Goal: Information Seeking & Learning: Learn about a topic

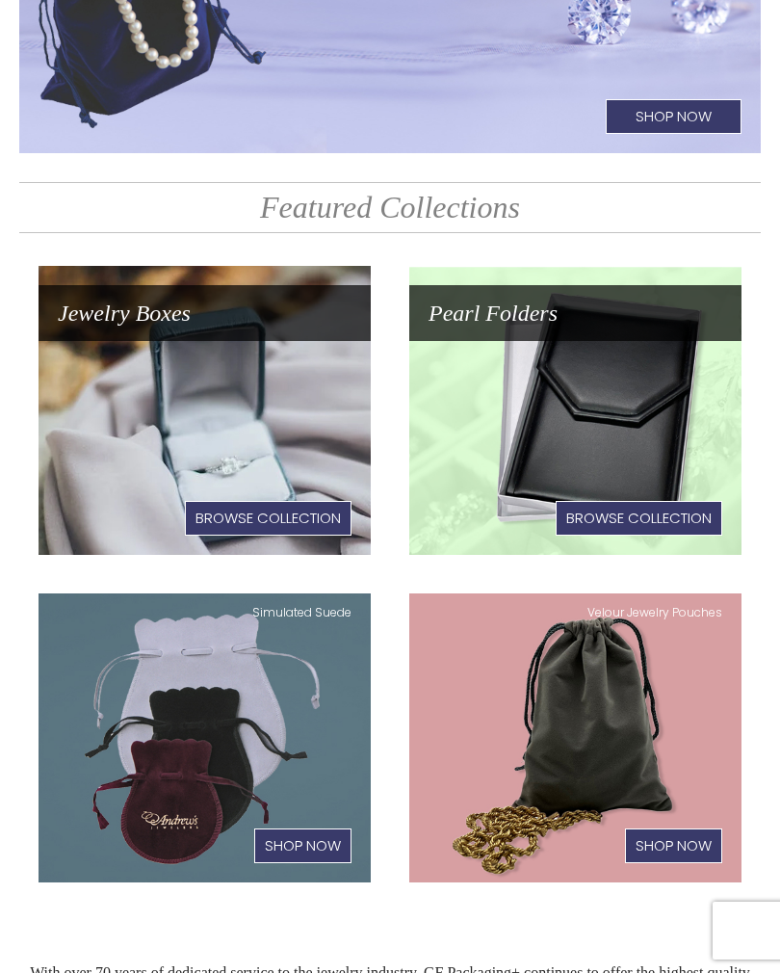
scroll to position [318, 0]
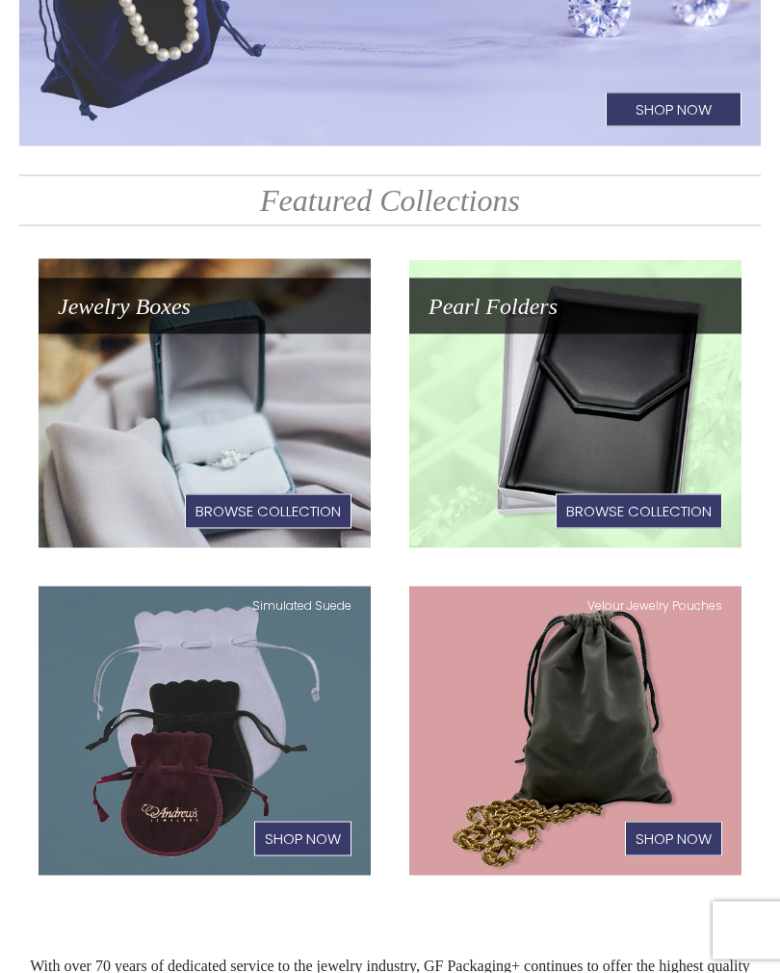
click at [271, 351] on link "Jewelry Boxes Browse Collection" at bounding box center [205, 403] width 332 height 289
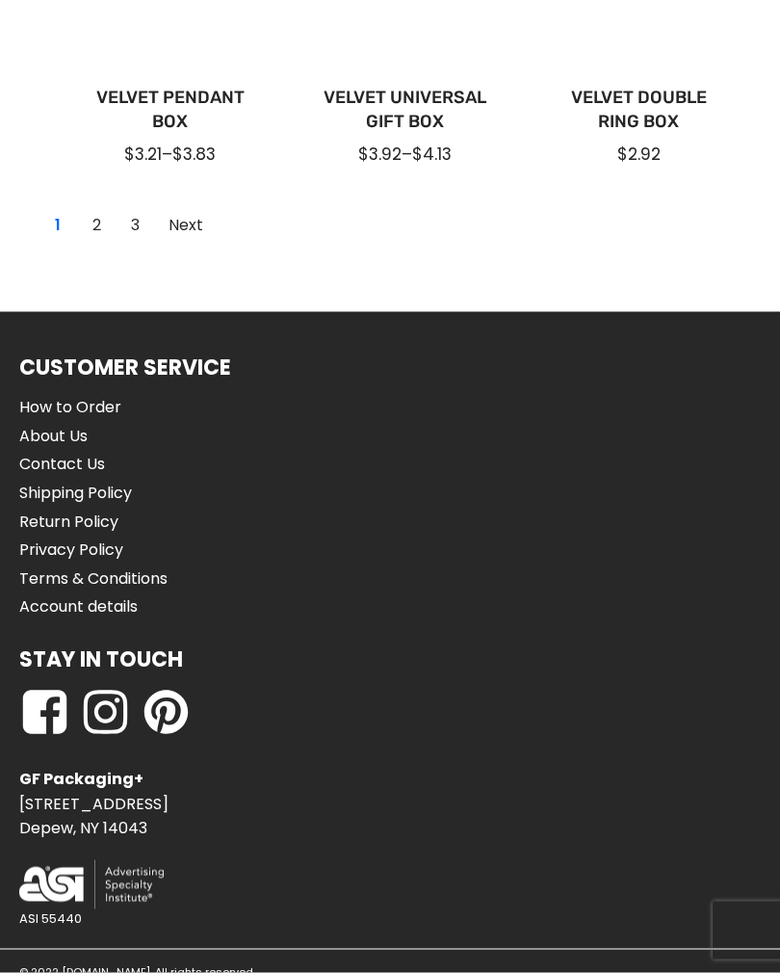
scroll to position [1894, 0]
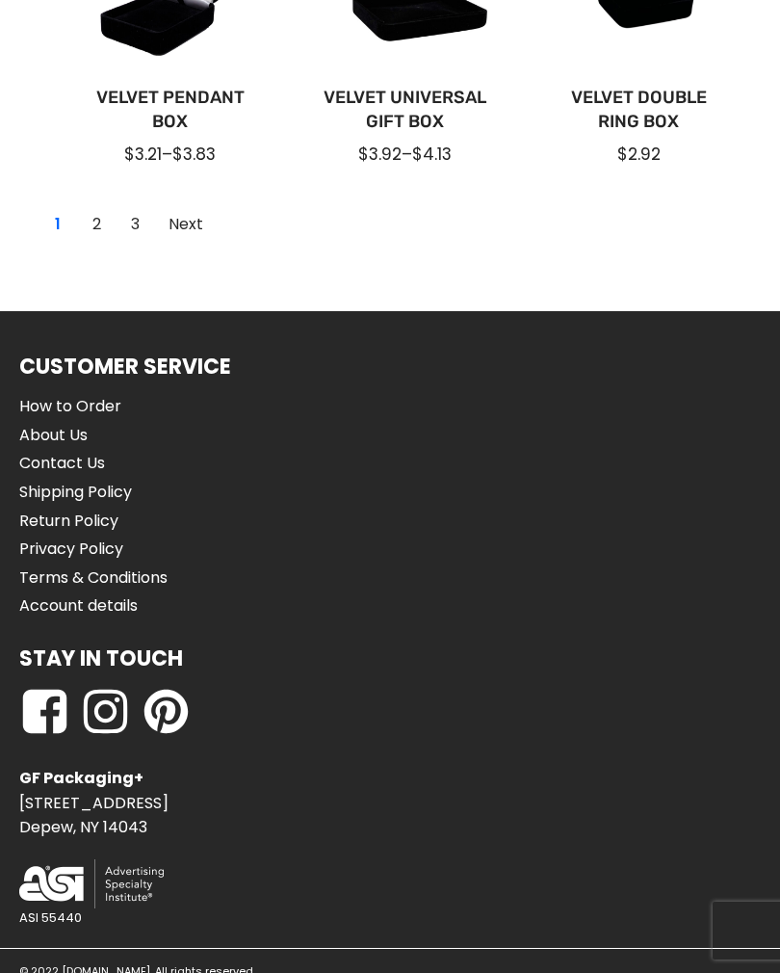
click at [87, 229] on link "2" at bounding box center [96, 224] width 31 height 31
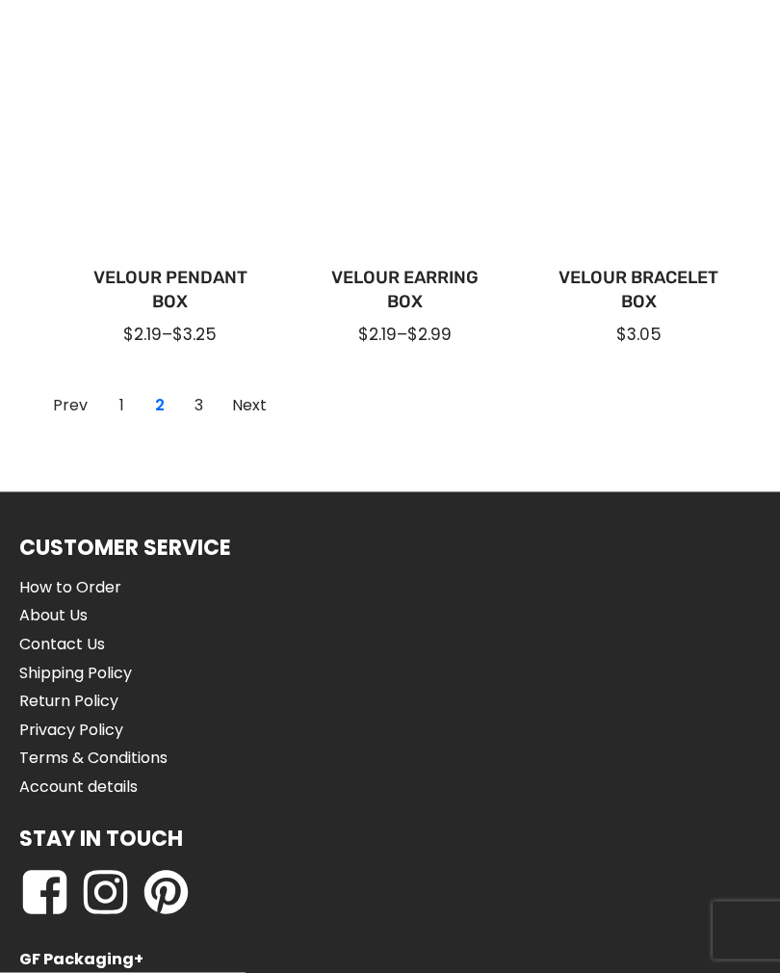
scroll to position [1694, 0]
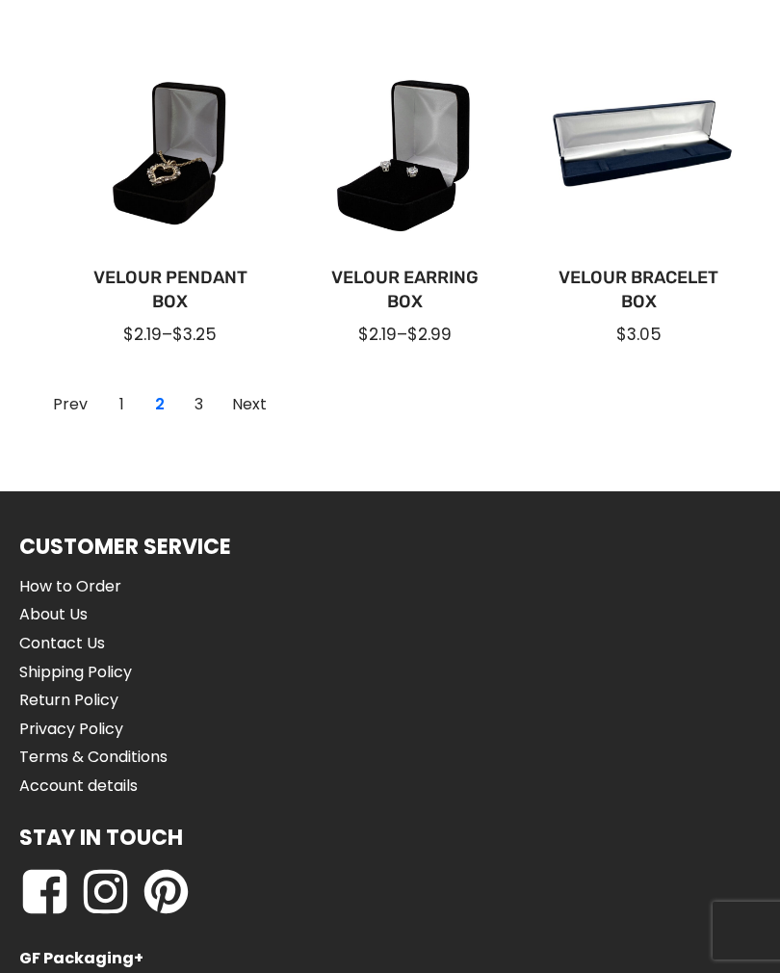
click at [196, 395] on link "3" at bounding box center [198, 404] width 31 height 31
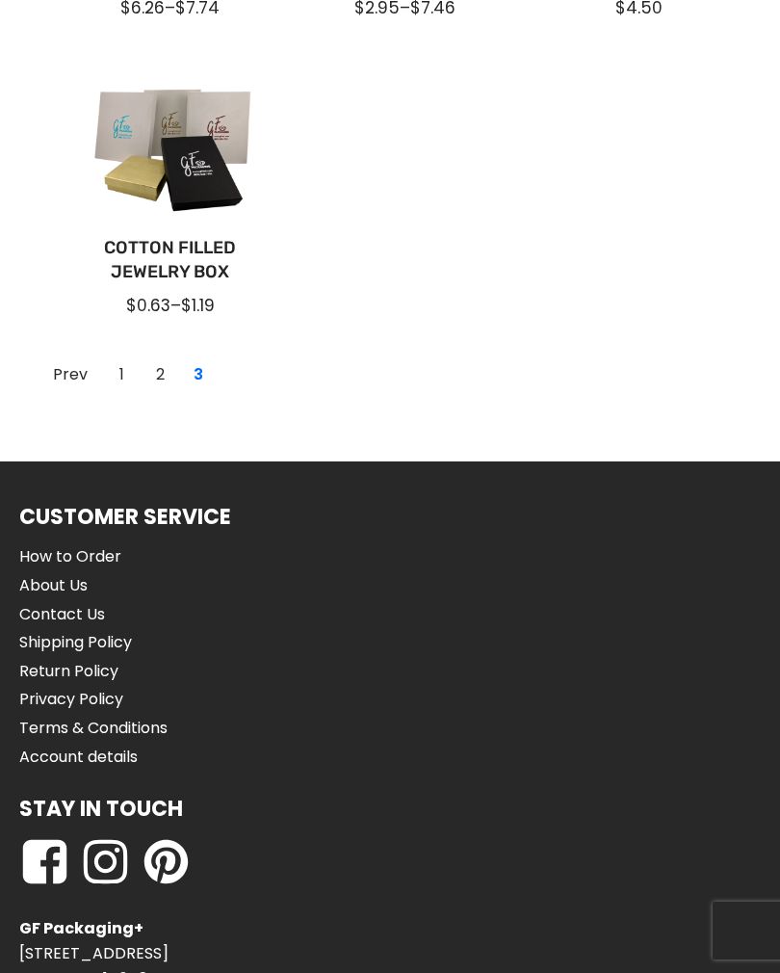
scroll to position [1240, 0]
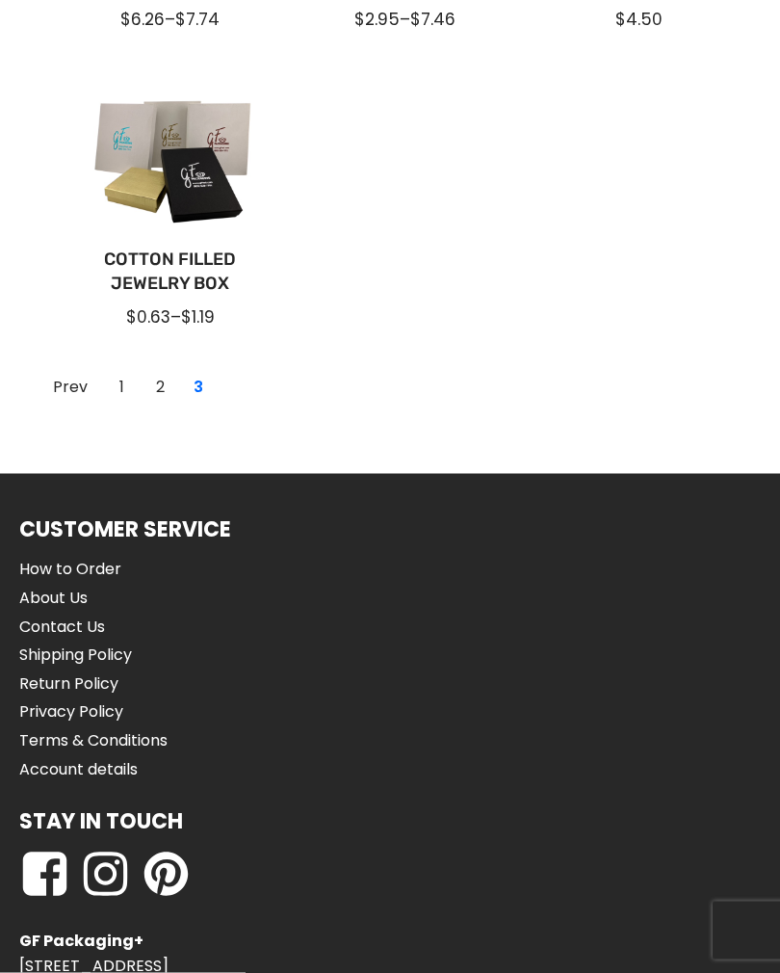
click at [63, 256] on div "Cotton Filled Jewelry Box $0.63 – $1.19" at bounding box center [155, 213] width 205 height 254
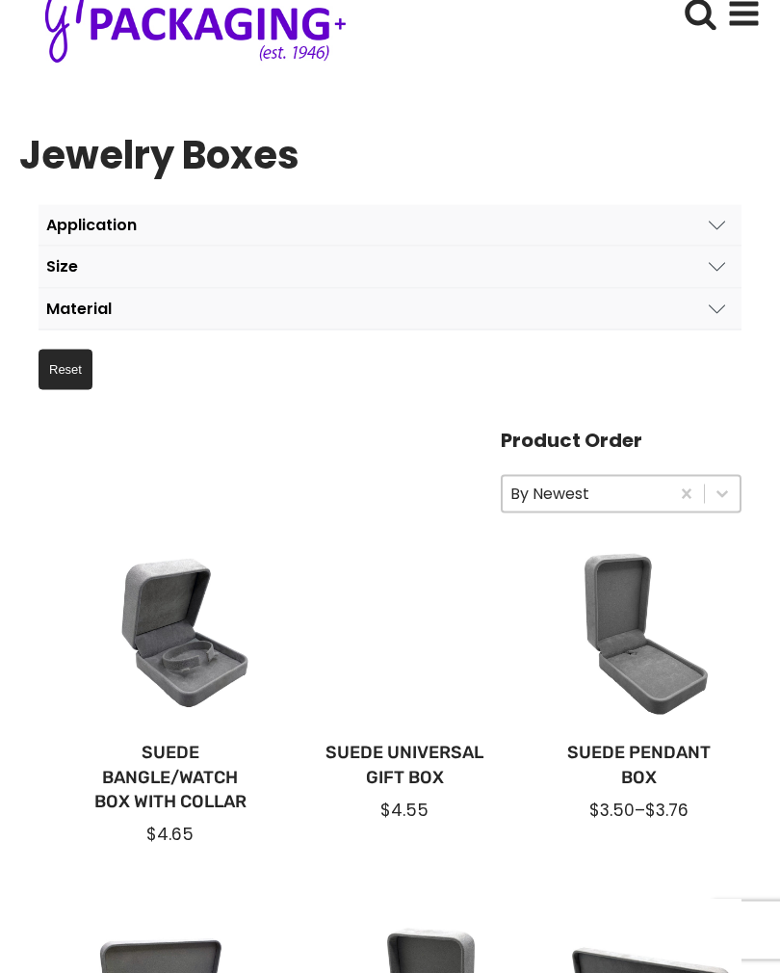
scroll to position [0, 0]
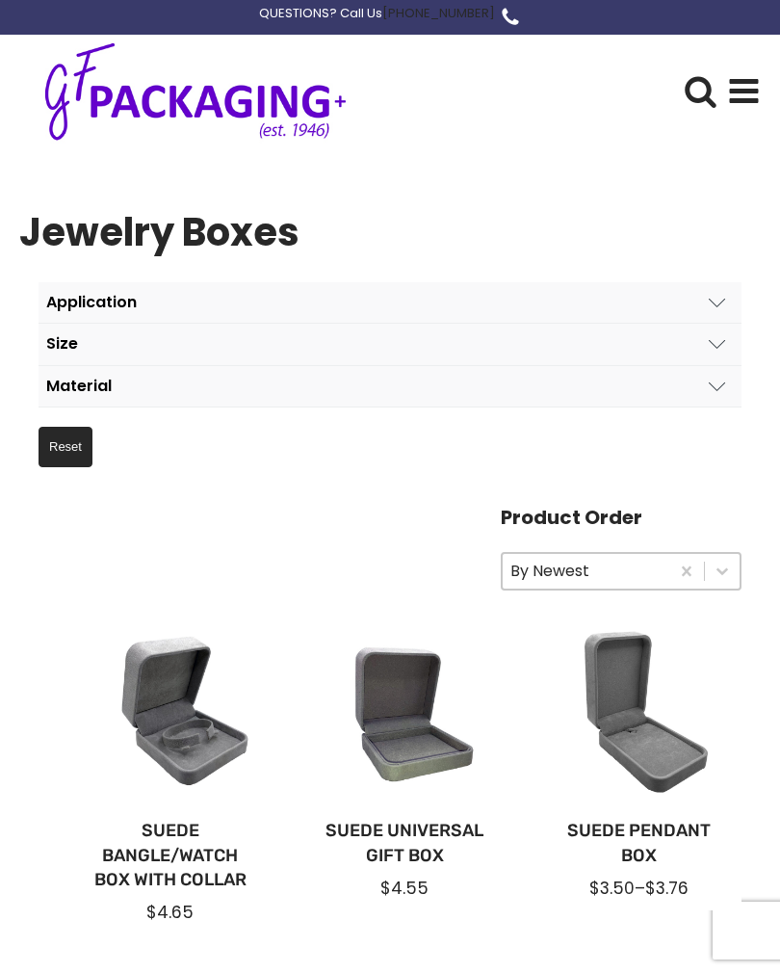
click at [328, 308] on button "Application" at bounding box center [390, 302] width 703 height 41
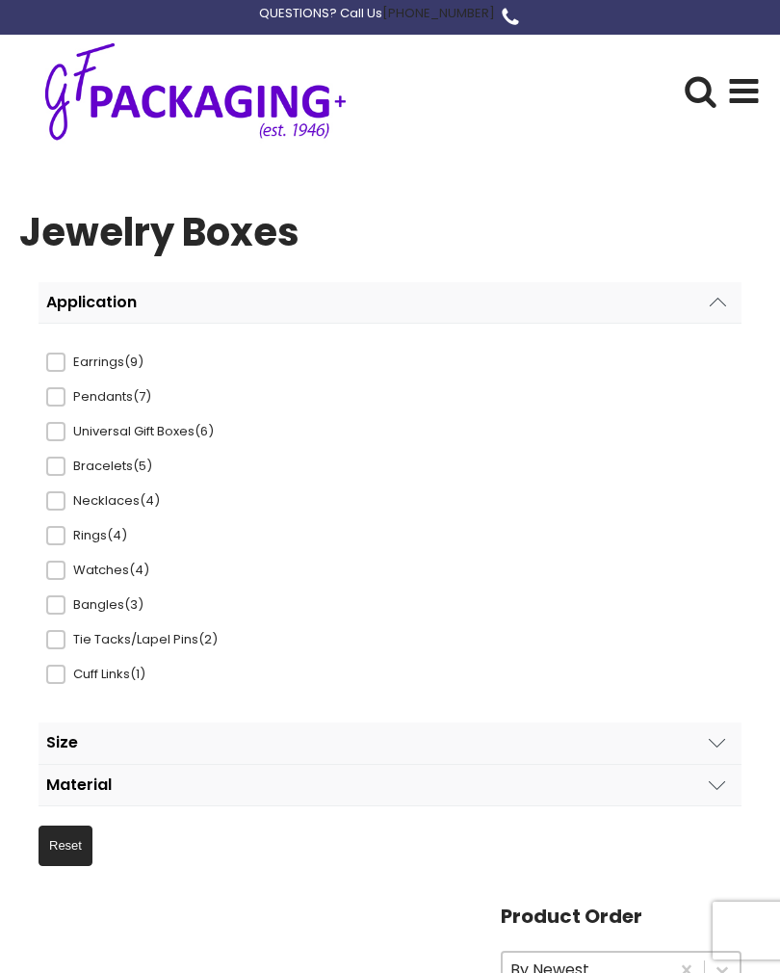
click at [728, 87] on icon at bounding box center [744, 91] width 34 height 34
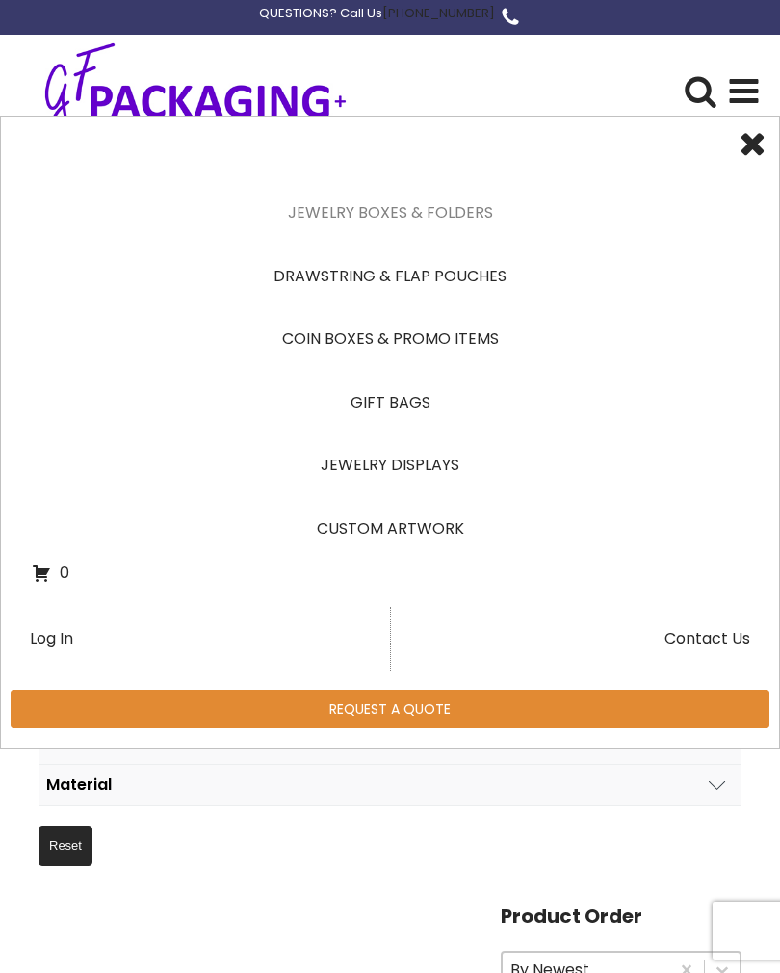
click at [454, 281] on link "Drawstring & Flap Pouches" at bounding box center [390, 277] width 717 height 64
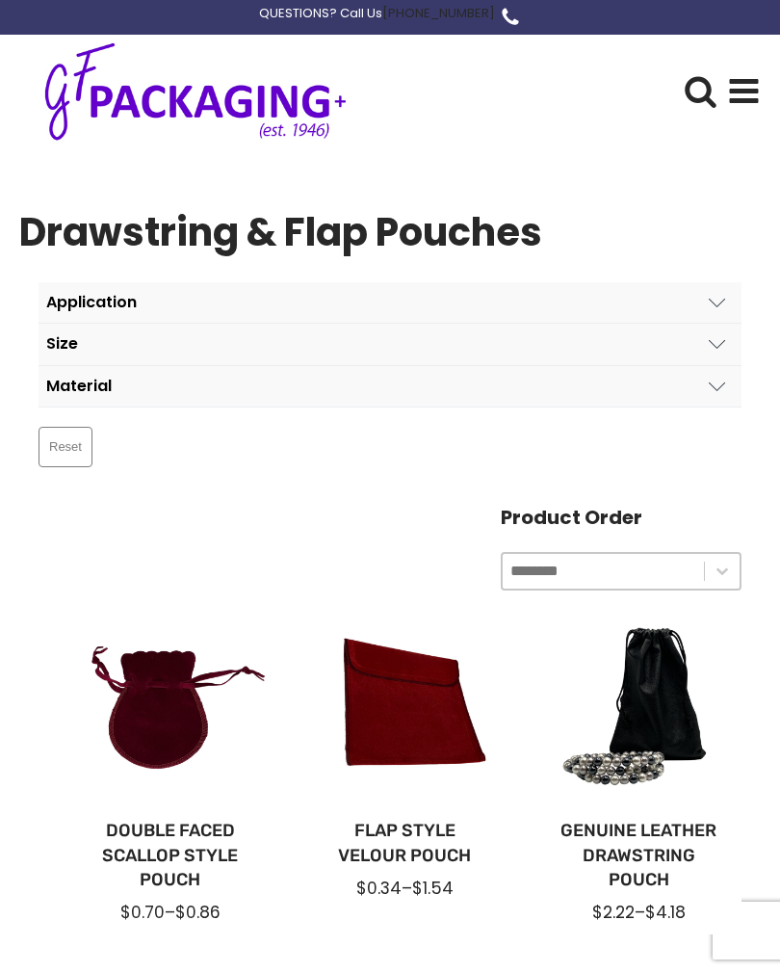
click at [736, 90] on use at bounding box center [744, 91] width 29 height 24
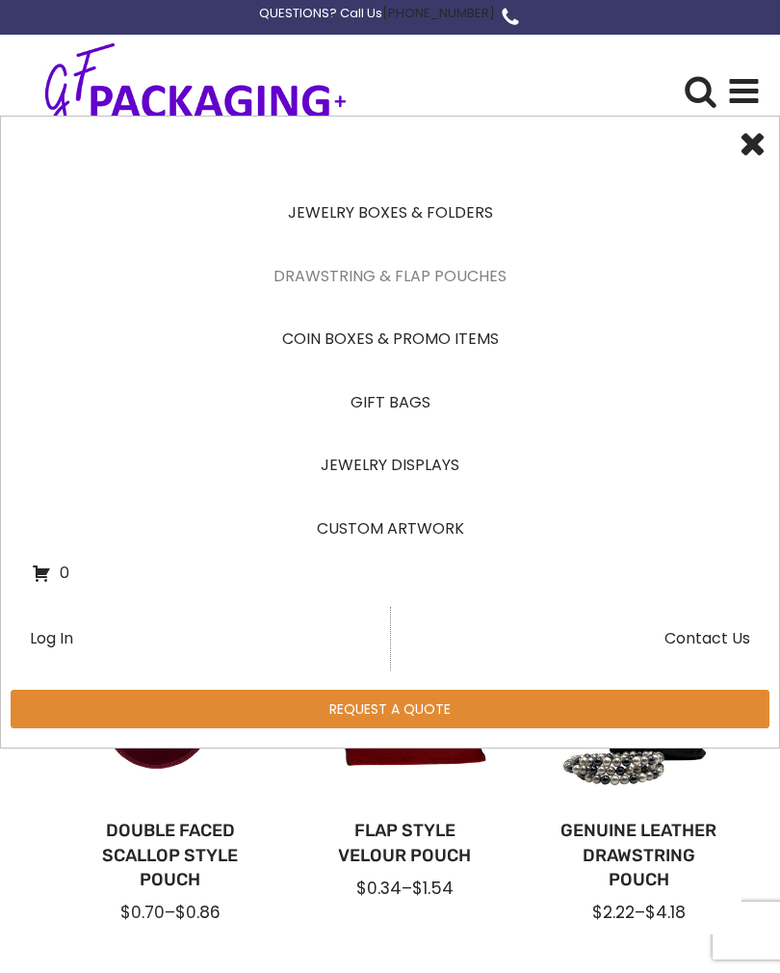
click at [426, 463] on link "Jewelry Displays" at bounding box center [390, 465] width 717 height 64
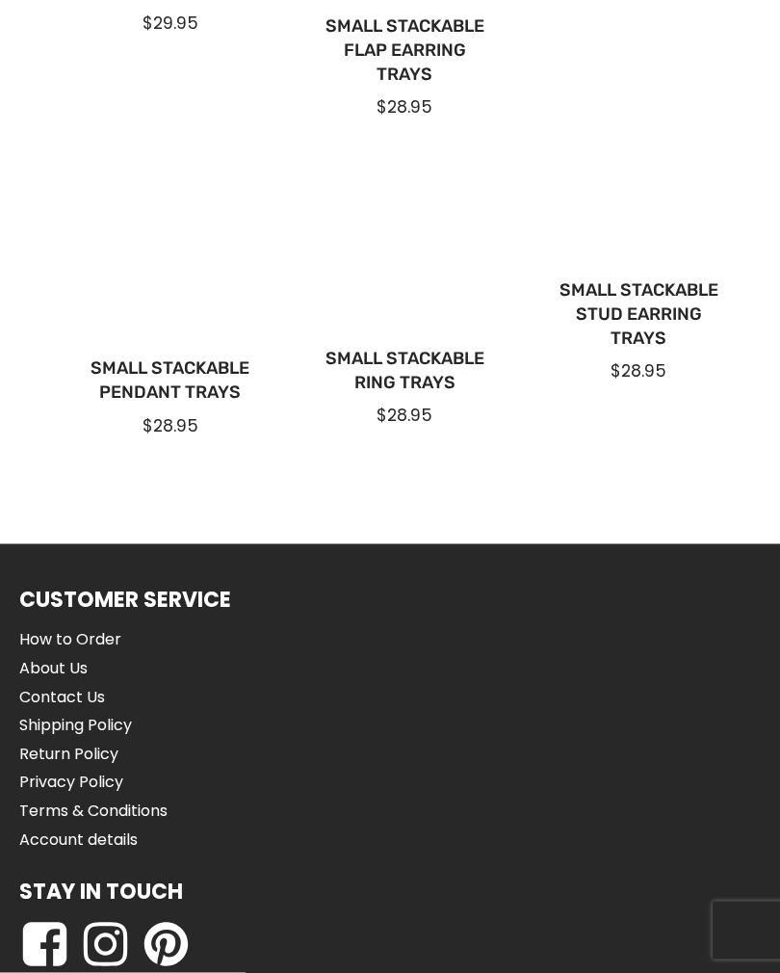
scroll to position [1632, 0]
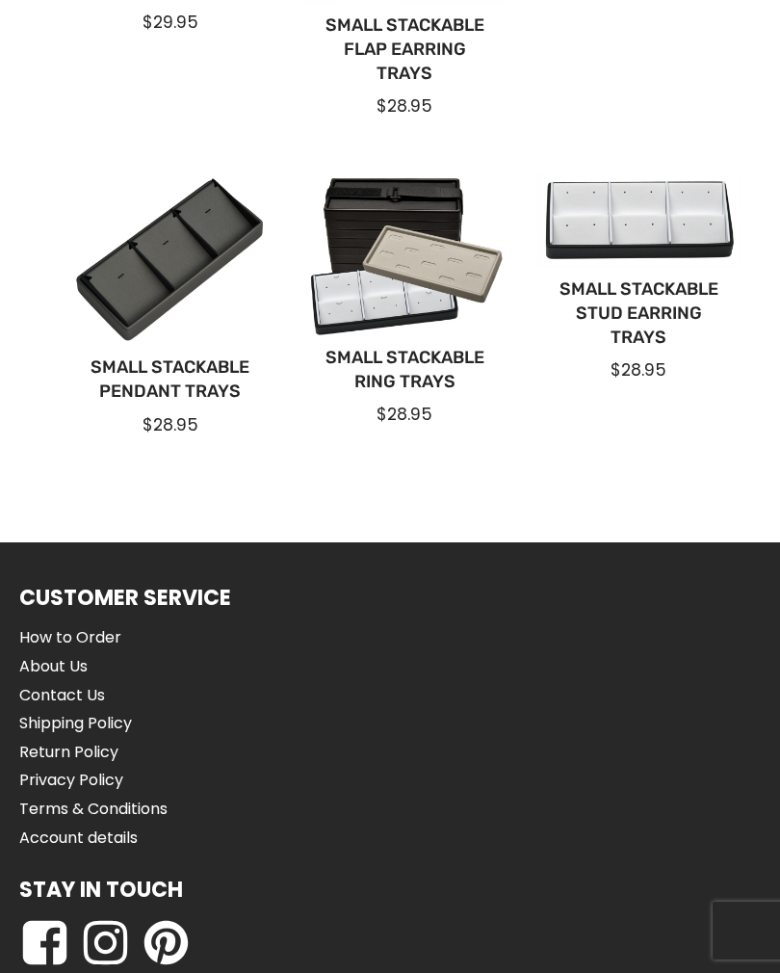
click at [104, 640] on link "How to Order" at bounding box center [93, 637] width 148 height 25
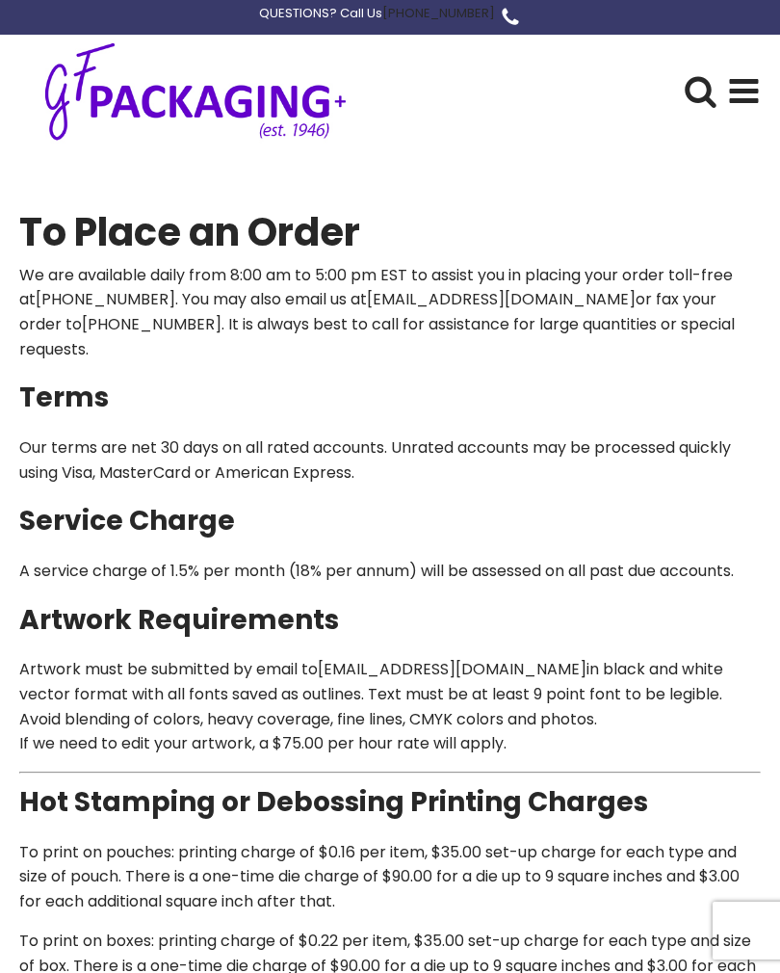
click at [747, 79] on use at bounding box center [744, 91] width 29 height 24
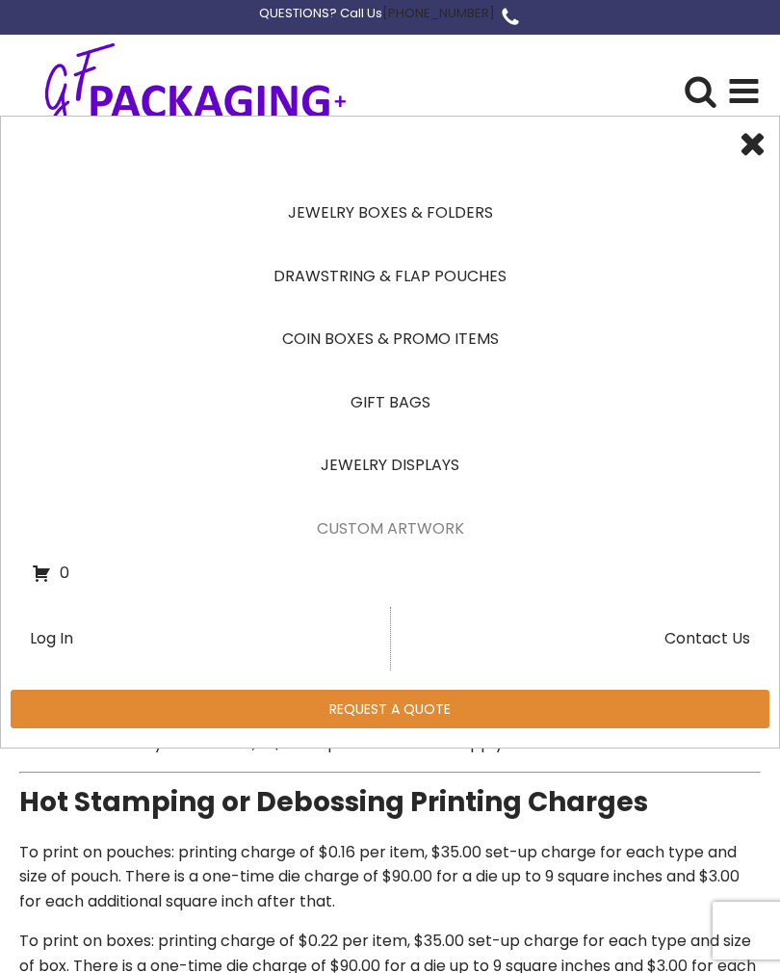
click at [730, 91] on use at bounding box center [744, 91] width 29 height 24
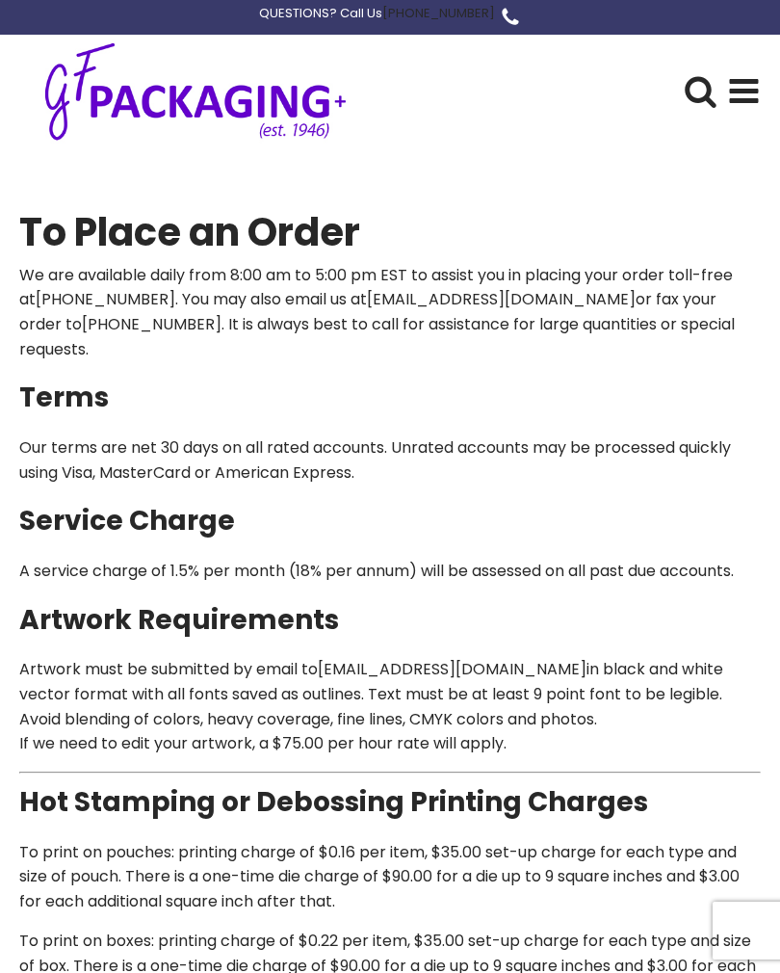
click at [731, 102] on use at bounding box center [744, 91] width 29 height 24
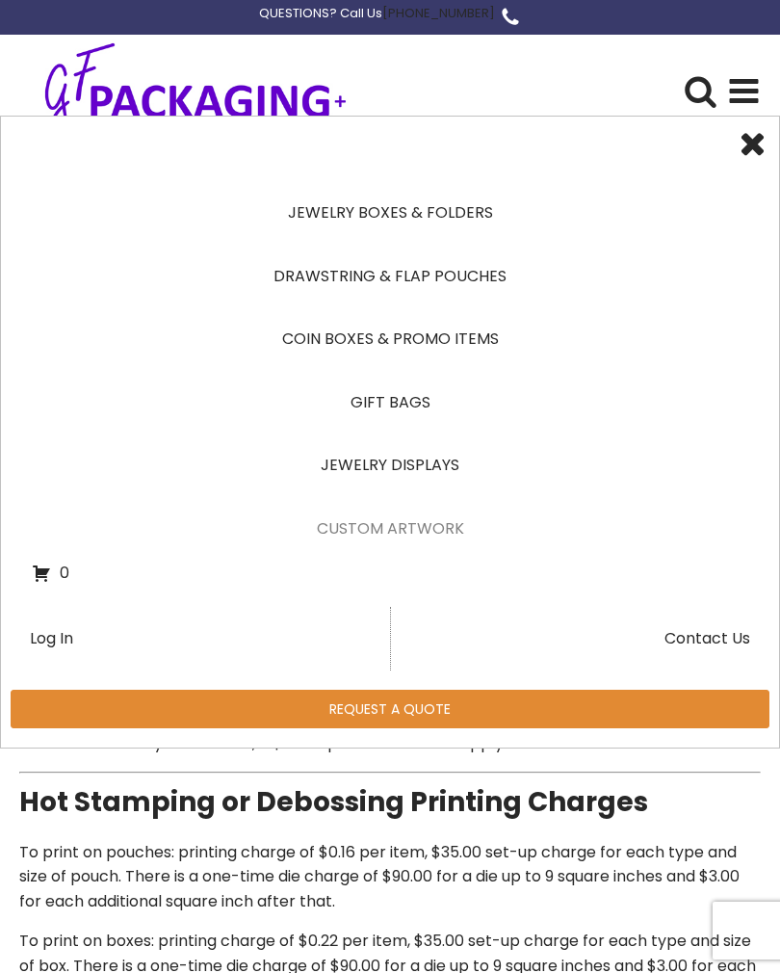
click at [458, 347] on link "Coin Boxes & Promo Items" at bounding box center [390, 339] width 717 height 64
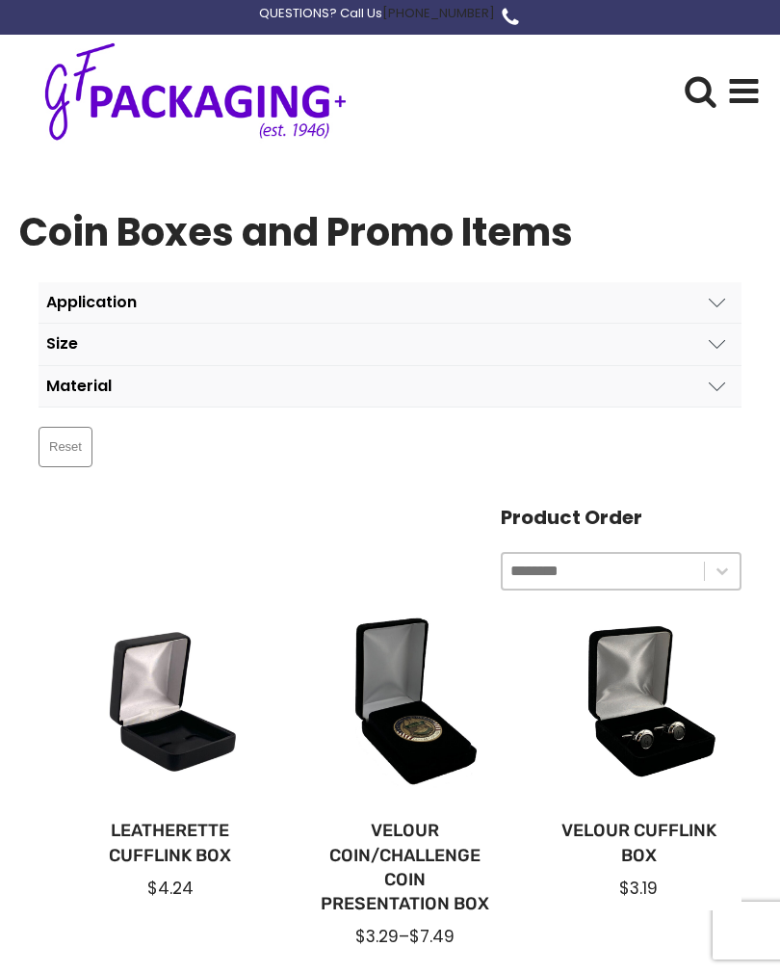
click at [747, 83] on use at bounding box center [744, 91] width 29 height 24
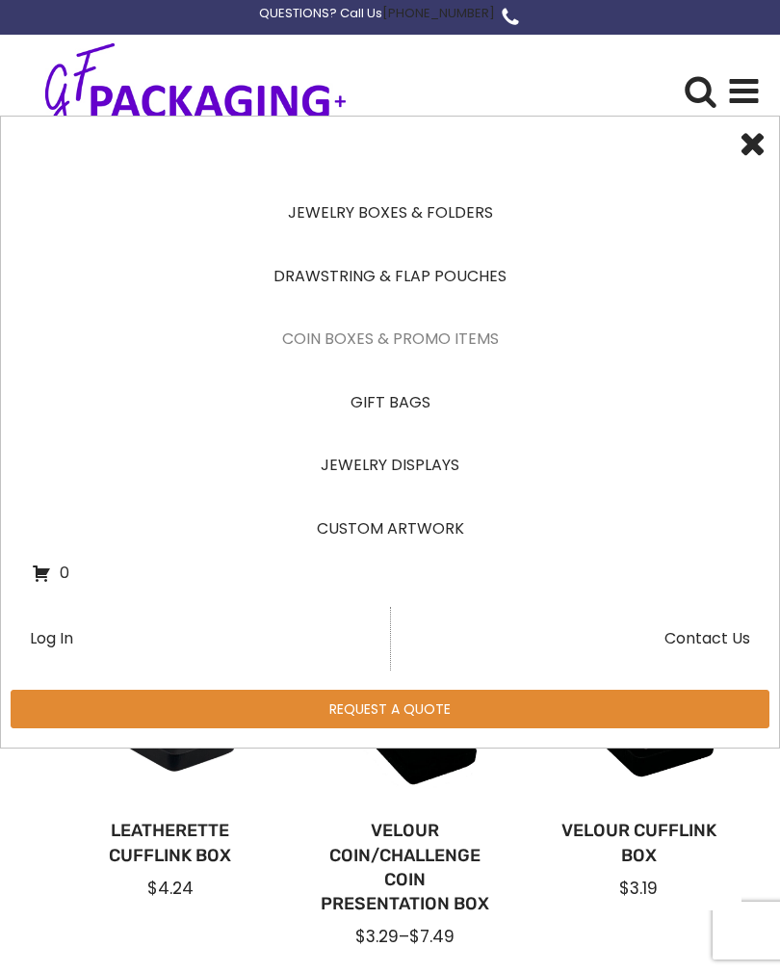
click at [747, 79] on use at bounding box center [744, 91] width 29 height 24
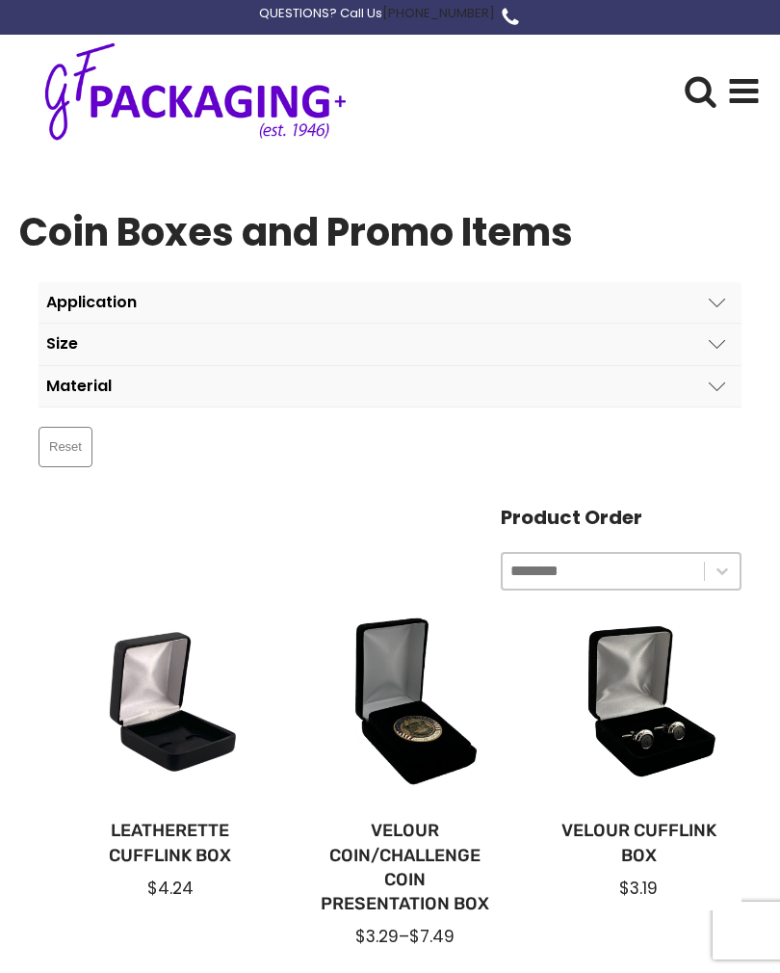
click at [745, 92] on use at bounding box center [744, 91] width 29 height 24
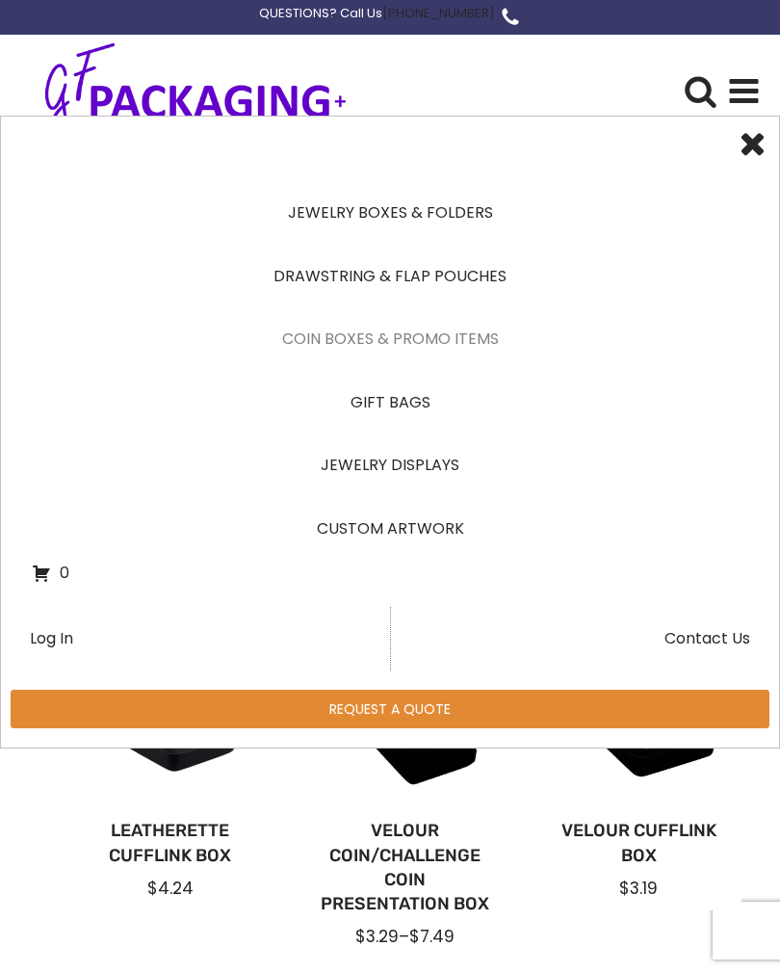
click at [445, 216] on link "Jewelry Boxes & Folders" at bounding box center [390, 213] width 717 height 64
click at [451, 276] on link "Drawstring & Flap Pouches" at bounding box center [390, 277] width 717 height 64
